Goal: Information Seeking & Learning: Learn about a topic

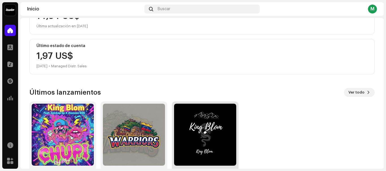
scroll to position [108, 0]
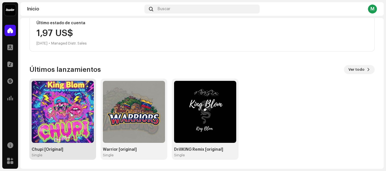
click at [54, 151] on div "Chupi [Original]" at bounding box center [63, 150] width 62 height 5
click at [75, 120] on img at bounding box center [63, 112] width 62 height 62
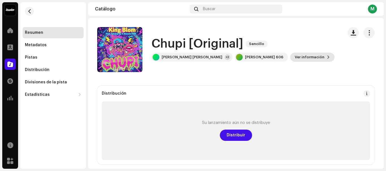
click at [294, 54] on span "Ver información" at bounding box center [309, 57] width 30 height 11
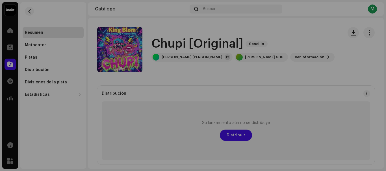
click at [309, 43] on div "Chupi [Original] 3046921 Metadatos Distribución Idioma de metadatos Spanish Tít…" at bounding box center [193, 85] width 386 height 171
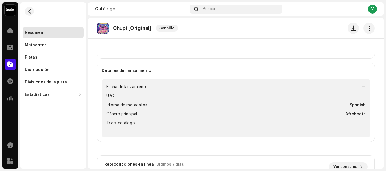
scroll to position [246, 0]
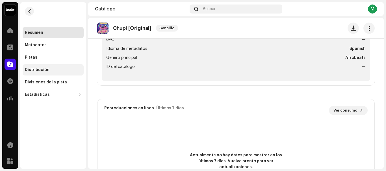
click at [32, 67] on div "Distribución" at bounding box center [53, 69] width 61 height 11
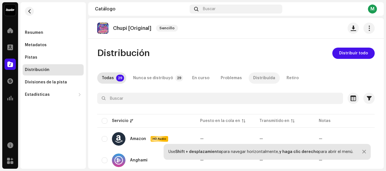
drag, startPoint x: 234, startPoint y: 91, endPoint x: 266, endPoint y: 78, distance: 34.9
click at [266, 78] on div "Distribuída" at bounding box center [264, 78] width 22 height 11
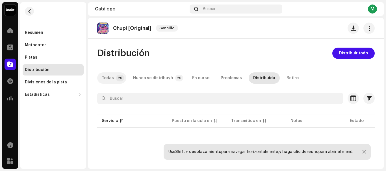
click at [107, 82] on div "Todas" at bounding box center [108, 78] width 12 height 11
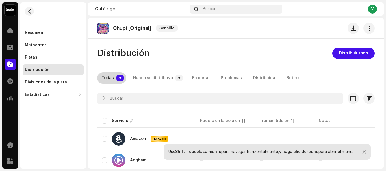
click at [111, 75] on div "Todas" at bounding box center [108, 78] width 12 height 11
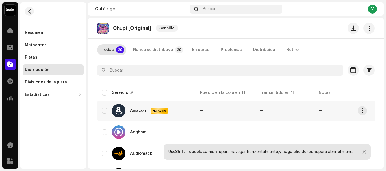
scroll to position [56, 0]
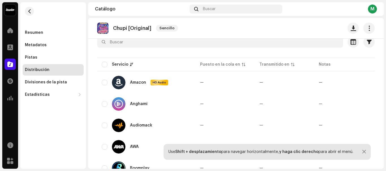
click at [362, 152] on div at bounding box center [364, 152] width 4 height 5
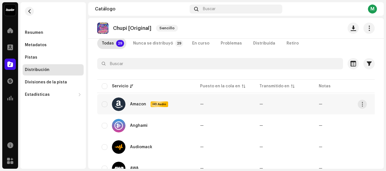
scroll to position [0, 0]
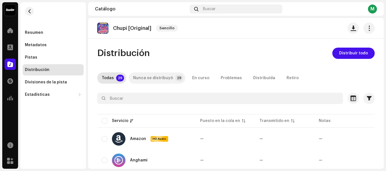
click at [156, 78] on div "Nunca se distribuyó" at bounding box center [153, 78] width 40 height 11
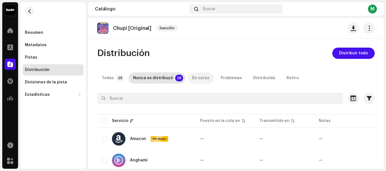
click at [202, 77] on div "En curso" at bounding box center [200, 78] width 17 height 11
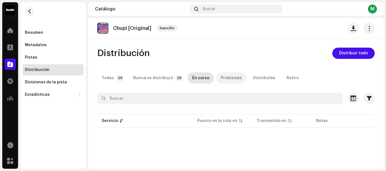
click at [228, 79] on div "Problemas" at bounding box center [230, 78] width 21 height 11
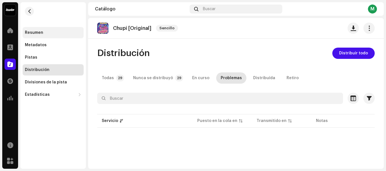
click at [37, 31] on div "Resumen" at bounding box center [34, 32] width 18 height 5
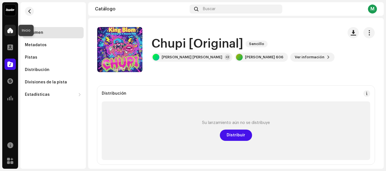
click at [13, 30] on div at bounding box center [10, 30] width 11 height 11
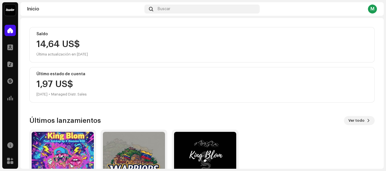
scroll to position [108, 0]
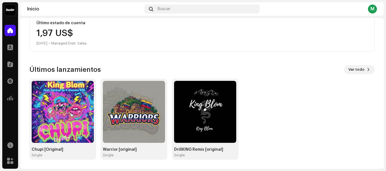
click at [376, 11] on div "M" at bounding box center [372, 9] width 9 height 9
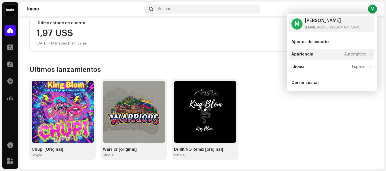
click at [319, 55] on div "Apariencia: Automático" at bounding box center [328, 54] width 75 height 5
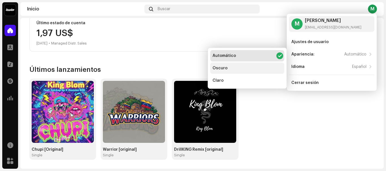
click at [224, 68] on div "Oscuro" at bounding box center [219, 68] width 15 height 5
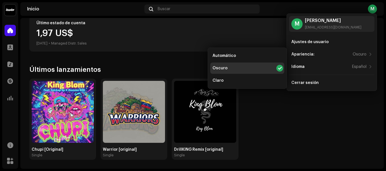
click at [325, 104] on div "Chupi [Original] Single Warrior [original] Single DrillKING Remix [original] Si…" at bounding box center [199, 119] width 345 height 81
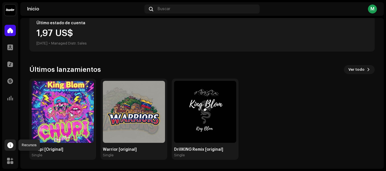
click at [10, 147] on span at bounding box center [10, 145] width 6 height 5
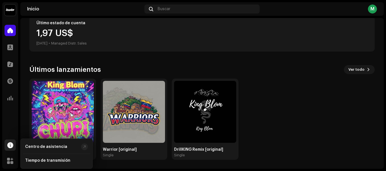
click at [11, 147] on span at bounding box center [10, 145] width 6 height 5
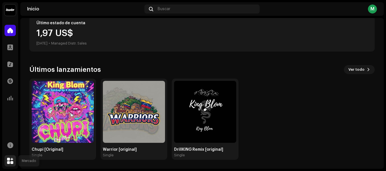
click at [10, 166] on div at bounding box center [10, 161] width 11 height 11
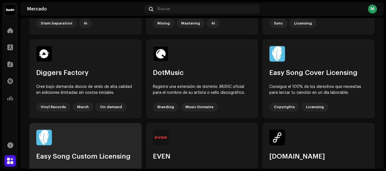
scroll to position [198, 0]
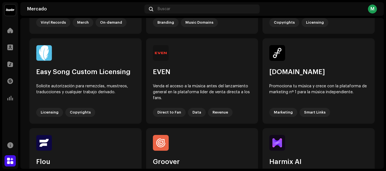
click at [12, 12] on img at bounding box center [10, 10] width 11 height 11
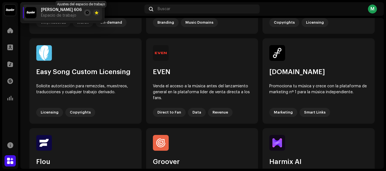
click at [84, 11] on button at bounding box center [87, 12] width 7 height 7
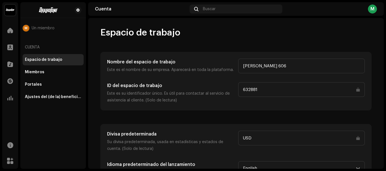
scroll to position [21, 0]
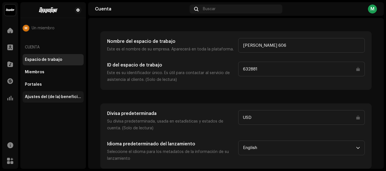
click at [53, 95] on div "Ajustes del (de la) beneficiario(a)" at bounding box center [53, 96] width 61 height 11
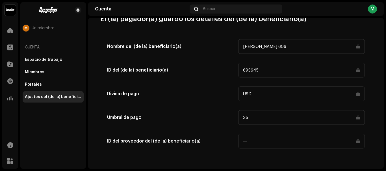
scroll to position [241, 0]
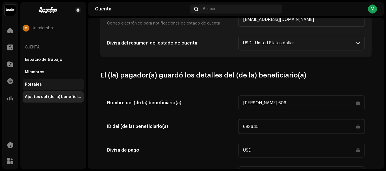
click at [34, 83] on div "Portales" at bounding box center [33, 84] width 17 height 5
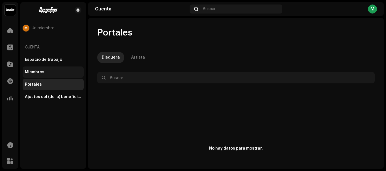
click at [33, 70] on div "Miembros" at bounding box center [53, 72] width 61 height 11
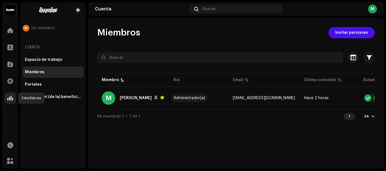
click at [11, 99] on span at bounding box center [10, 98] width 6 height 5
click at [11, 82] on span at bounding box center [10, 81] width 6 height 5
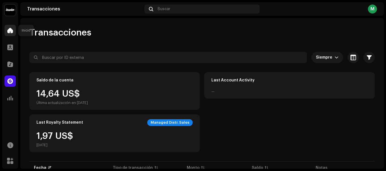
click at [12, 32] on span at bounding box center [10, 30] width 6 height 5
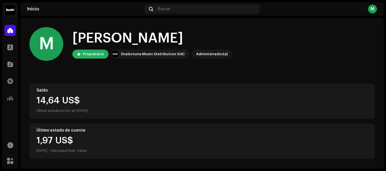
click at [90, 52] on div "Propietario" at bounding box center [93, 54] width 21 height 7
click at [157, 55] on div "Draikotune Music Distribution SAC" at bounding box center [153, 54] width 64 height 7
drag, startPoint x: 116, startPoint y: 53, endPoint x: 142, endPoint y: 55, distance: 26.3
click at [116, 53] on img at bounding box center [115, 54] width 7 height 7
click at [142, 55] on div "Draikotune Music Distribution SAC" at bounding box center [153, 54] width 64 height 7
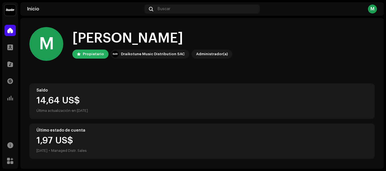
click at [203, 54] on div "Administrador(a)" at bounding box center [212, 54] width 32 height 7
click at [13, 48] on div at bounding box center [10, 47] width 11 height 11
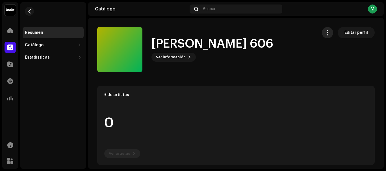
click at [325, 33] on span "button" at bounding box center [327, 32] width 5 height 5
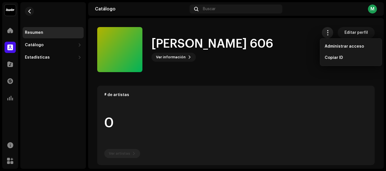
click at [325, 33] on span "button" at bounding box center [327, 32] width 5 height 5
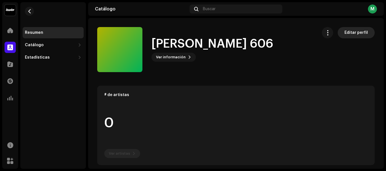
click at [356, 33] on span "Editar perfil" at bounding box center [355, 32] width 23 height 11
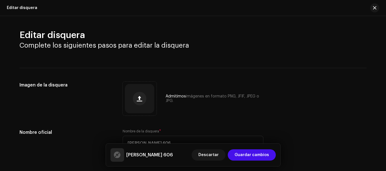
click at [26, 7] on div "Editar disquera" at bounding box center [22, 8] width 30 height 5
click at [377, 6] on button "button" at bounding box center [374, 7] width 9 height 9
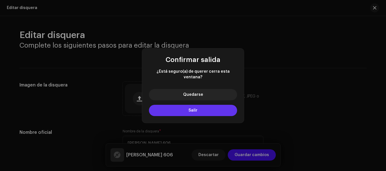
click at [195, 110] on button "Salir" at bounding box center [193, 110] width 88 height 11
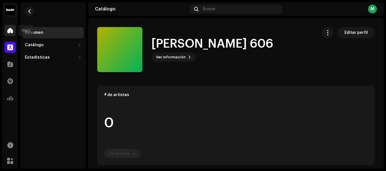
click at [12, 29] on span at bounding box center [10, 30] width 6 height 5
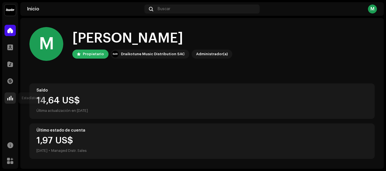
click at [8, 99] on span at bounding box center [10, 98] width 6 height 5
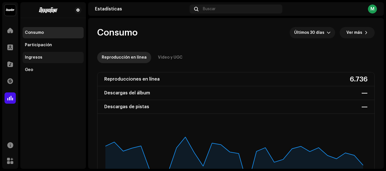
click at [32, 53] on div "Ingresos" at bounding box center [53, 57] width 61 height 11
click at [32, 55] on div "Ingresos" at bounding box center [34, 57] width 18 height 5
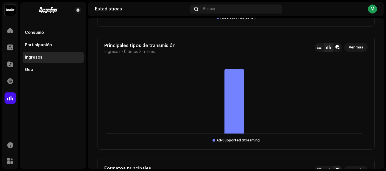
scroll to position [580, 0]
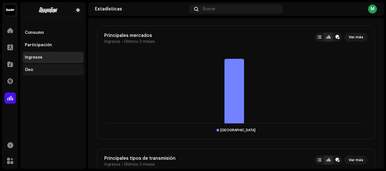
click at [30, 66] on div "Geo" at bounding box center [53, 69] width 61 height 11
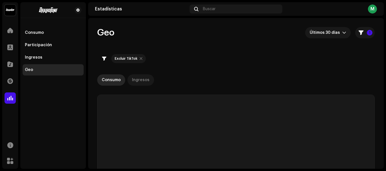
checkbox input "true"
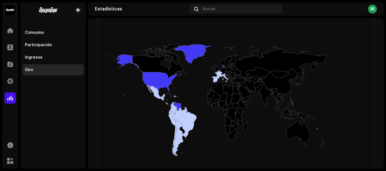
scroll to position [114, 0]
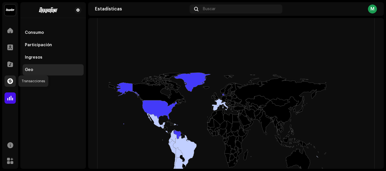
click at [8, 78] on div at bounding box center [10, 81] width 11 height 11
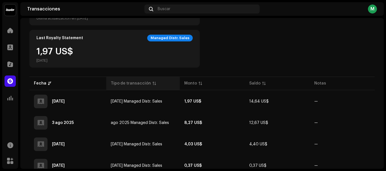
scroll to position [106, 0]
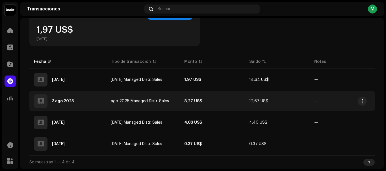
click at [156, 98] on td "ago 2025 Managed Distr. Sales" at bounding box center [143, 101] width 74 height 20
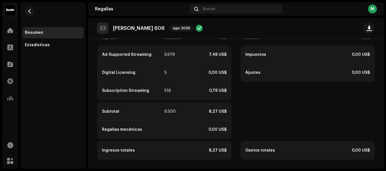
scroll to position [101, 0]
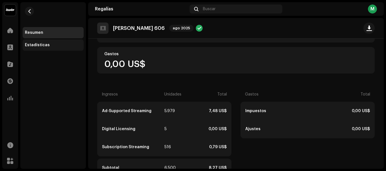
click at [45, 46] on div "Estadísticas" at bounding box center [37, 45] width 25 height 5
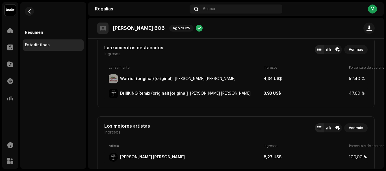
scroll to position [85, 0]
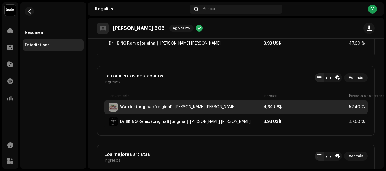
click at [178, 109] on div "[PERSON_NAME] [PERSON_NAME]" at bounding box center [205, 107] width 60 height 5
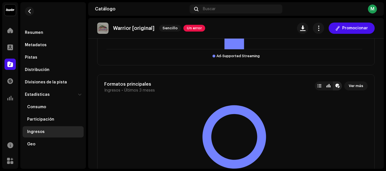
scroll to position [762, 0]
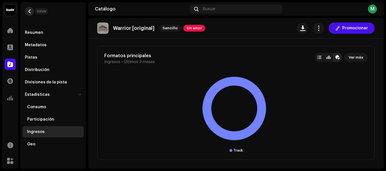
click at [30, 9] on span "button" at bounding box center [29, 11] width 4 height 5
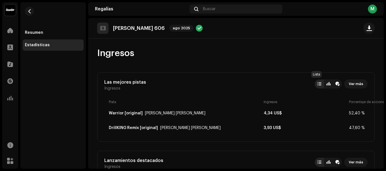
click at [317, 85] on div at bounding box center [319, 84] width 4 height 5
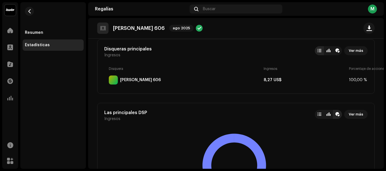
scroll to position [311, 0]
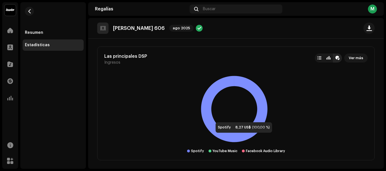
click at [210, 117] on icon at bounding box center [234, 109] width 66 height 66
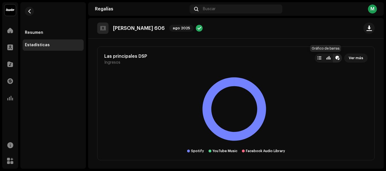
click at [326, 57] on div at bounding box center [328, 58] width 4 height 5
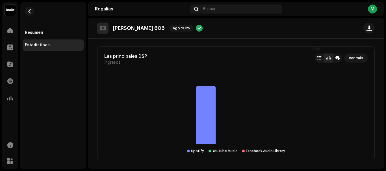
click at [317, 57] on div at bounding box center [319, 58] width 4 height 5
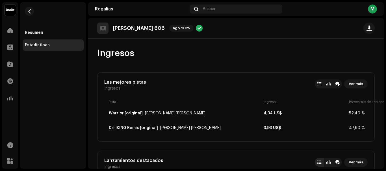
scroll to position [28, 0]
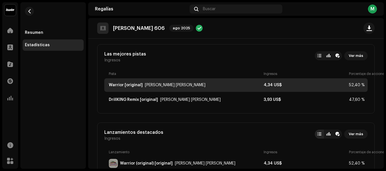
click at [270, 84] on div "4,34 US$" at bounding box center [304, 85] width 83 height 5
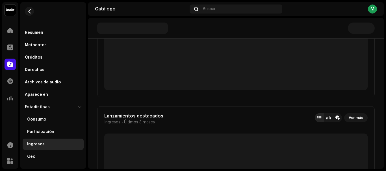
scroll to position [169, 0]
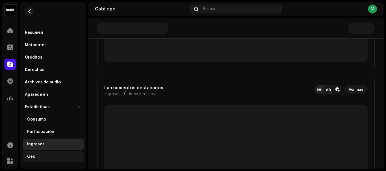
click at [30, 154] on div "Geo" at bounding box center [53, 156] width 61 height 11
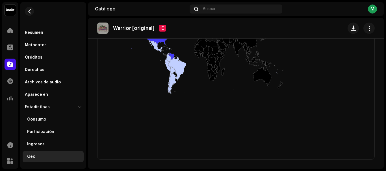
scroll to position [163, 0]
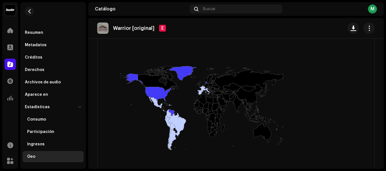
click at [206, 81] on icon at bounding box center [210, 75] width 12 height 14
click at [207, 82] on icon at bounding box center [233, 94] width 273 height 226
click at [206, 82] on rect at bounding box center [233, 94] width 273 height 226
click at [207, 82] on icon at bounding box center [209, 79] width 6 height 8
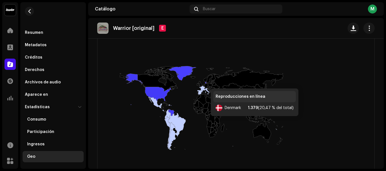
click at [205, 83] on icon at bounding box center [206, 83] width 2 height 2
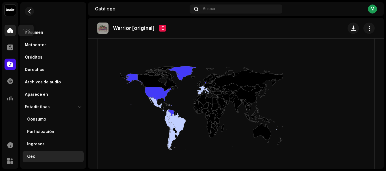
click at [8, 33] on span at bounding box center [10, 30] width 6 height 5
